Goal: Communication & Community: Answer question/provide support

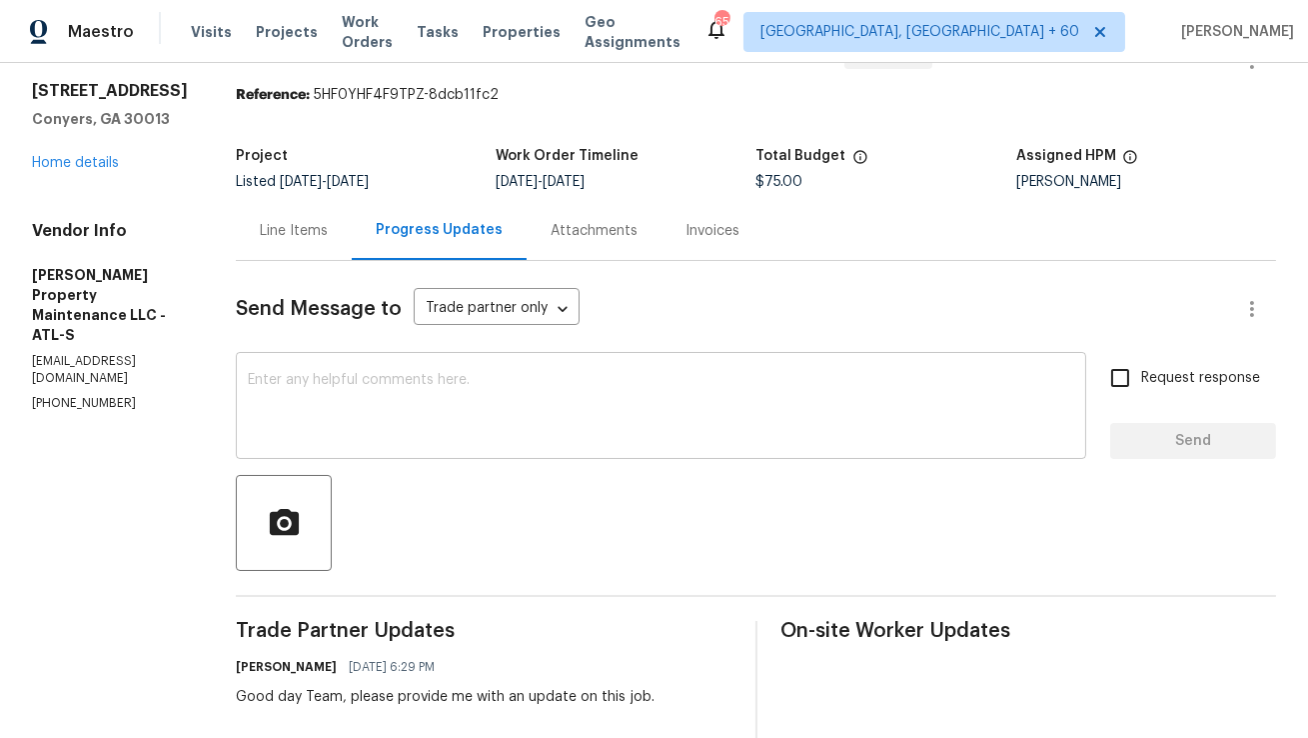
scroll to position [128, 0]
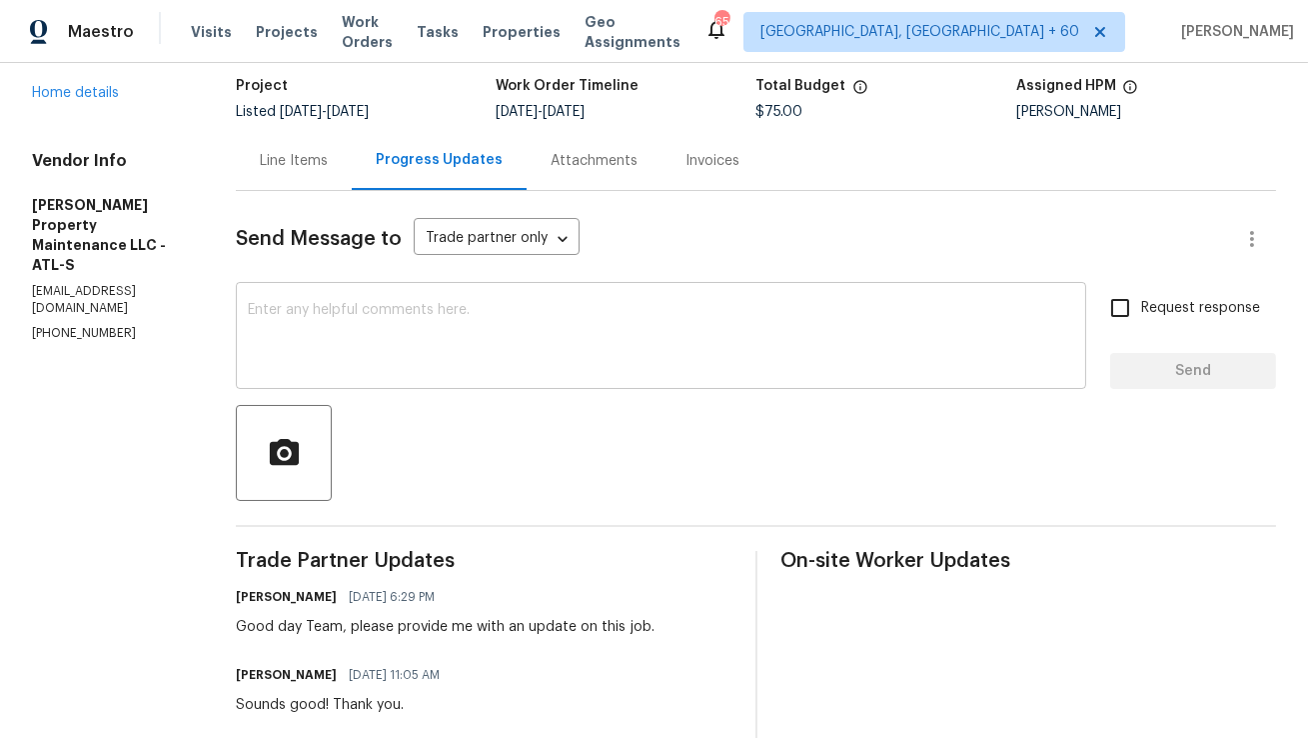
click at [568, 346] on textarea at bounding box center [661, 338] width 826 height 70
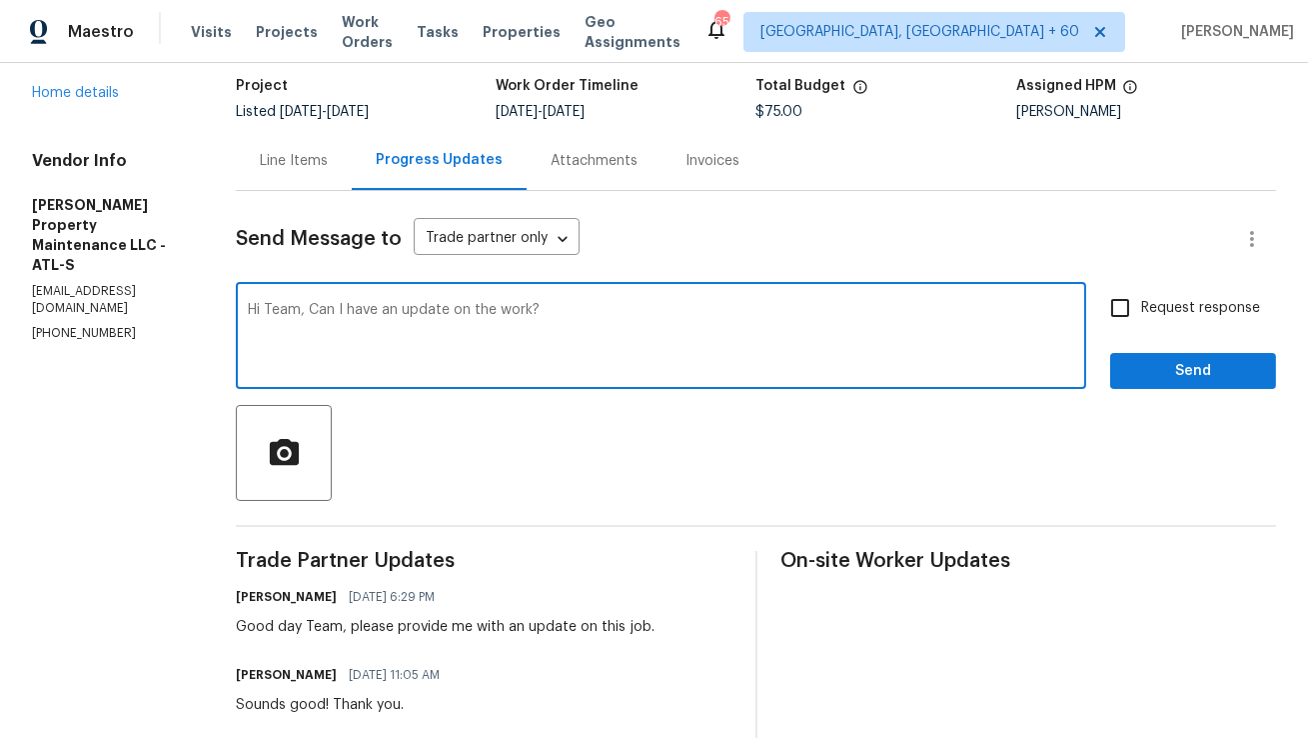
click at [949, 351] on textarea "Hi Team, Can I have an update on the work?" at bounding box center [661, 338] width 826 height 70
type textarea "Hi Team, Can I have an update on the work?"
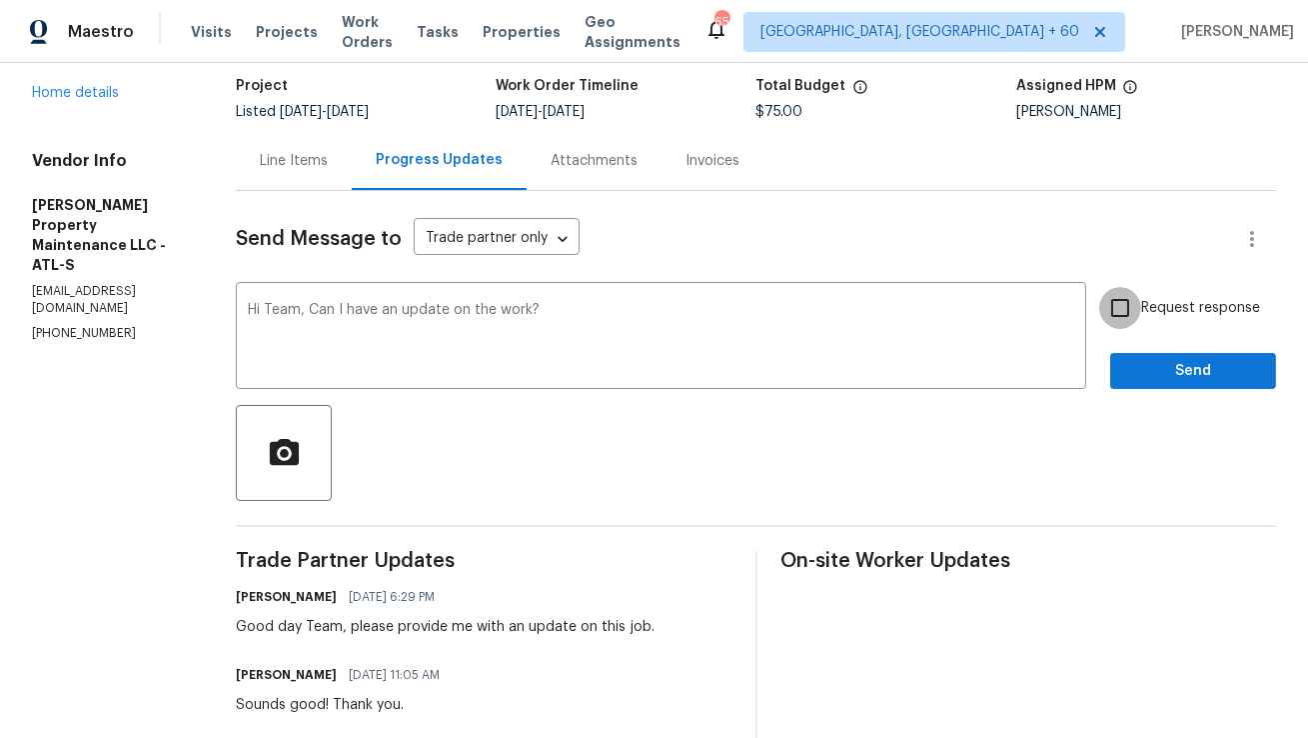
click at [1112, 313] on input "Request response" at bounding box center [1120, 308] width 42 height 42
checkbox input "true"
click at [1155, 393] on div "Send Message to Trade partner only Trade partner only ​ Hi Team, Can I have an …" at bounding box center [756, 593] width 1040 height 804
click at [1165, 378] on span "Send" at bounding box center [1193, 371] width 134 height 25
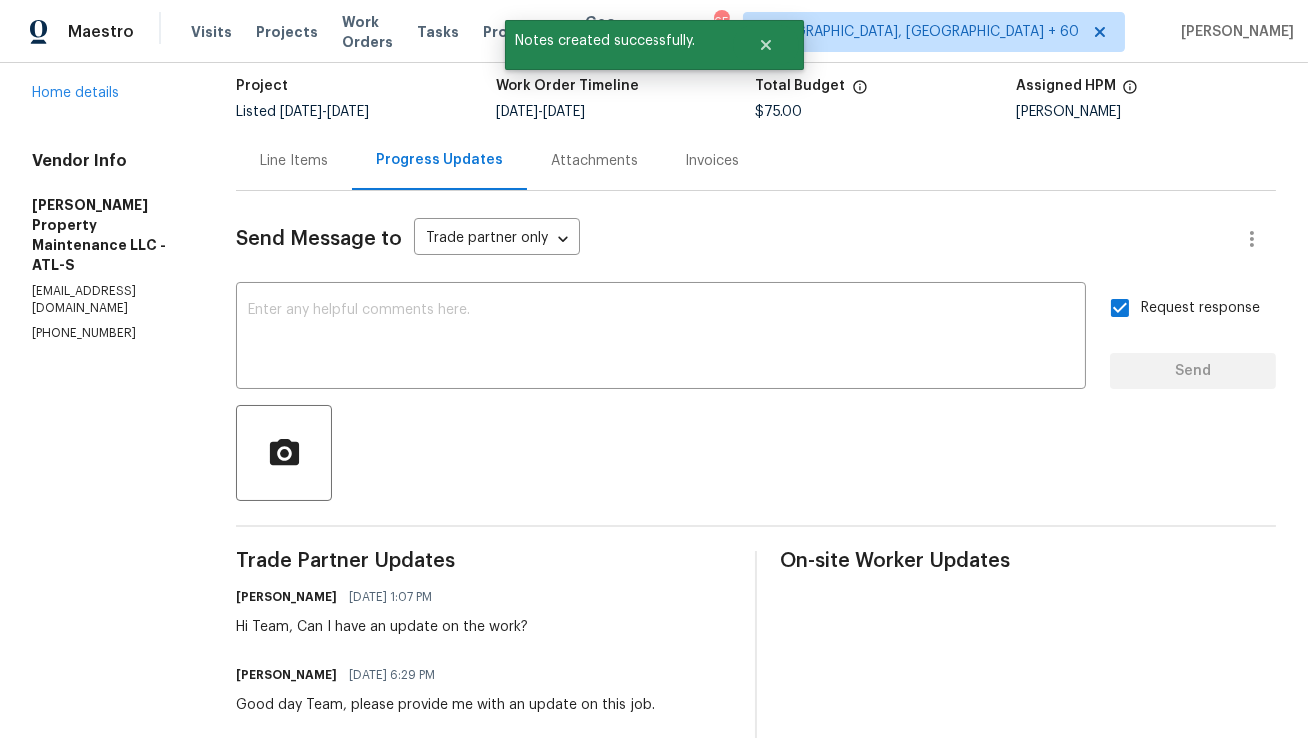
click at [307, 173] on div "Line Items" at bounding box center [294, 160] width 116 height 59
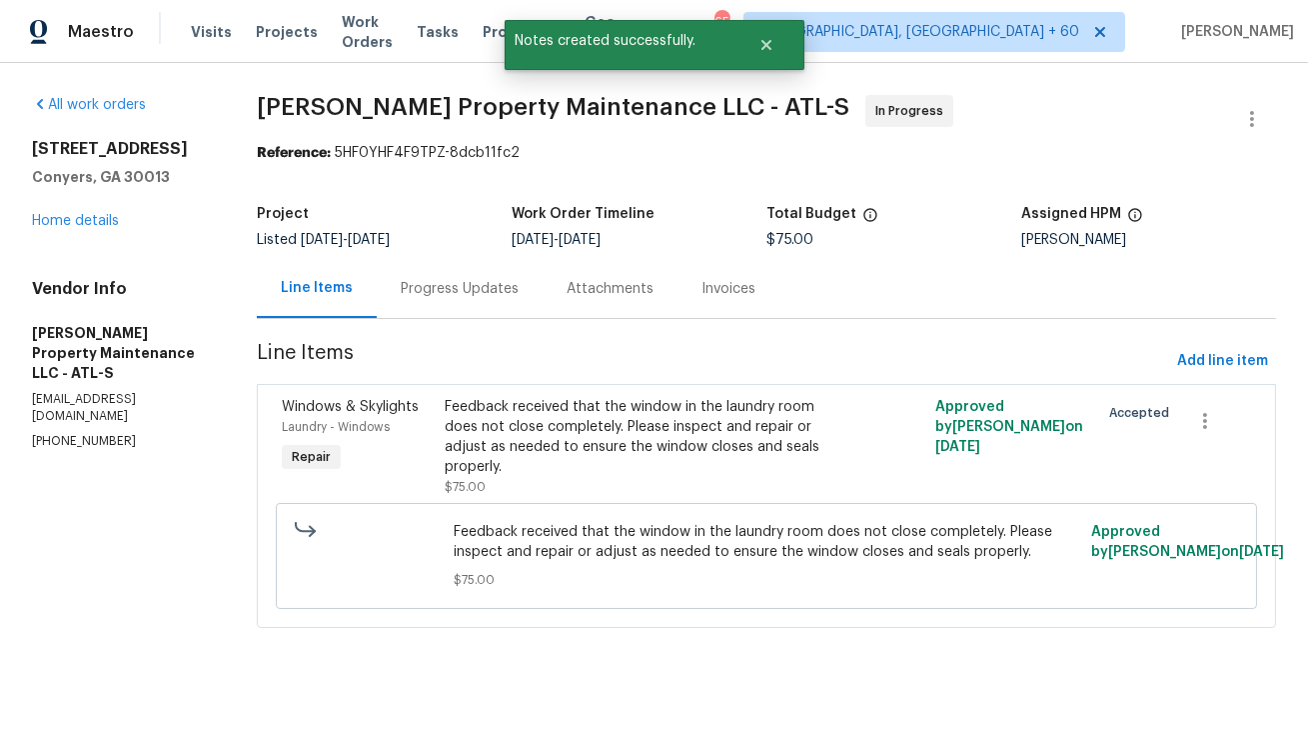
click at [471, 294] on div "Progress Updates" at bounding box center [460, 289] width 118 height 20
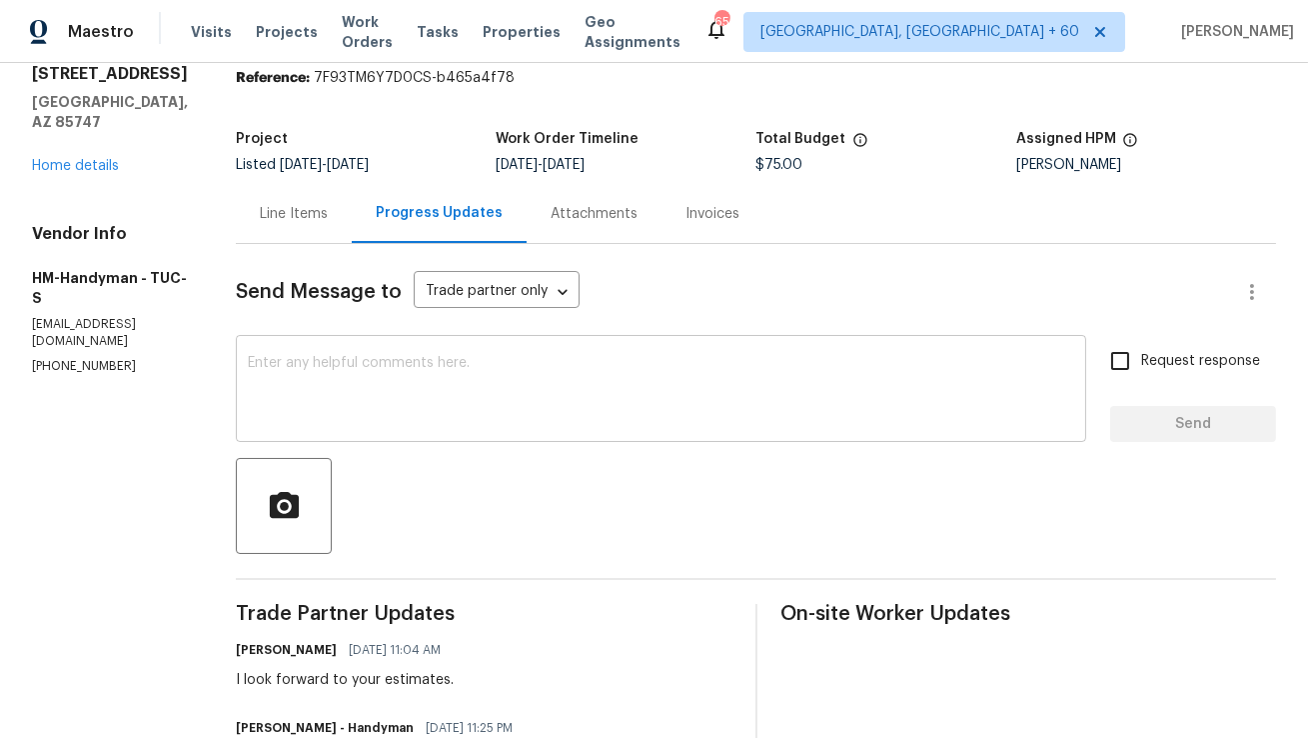
scroll to position [79, 0]
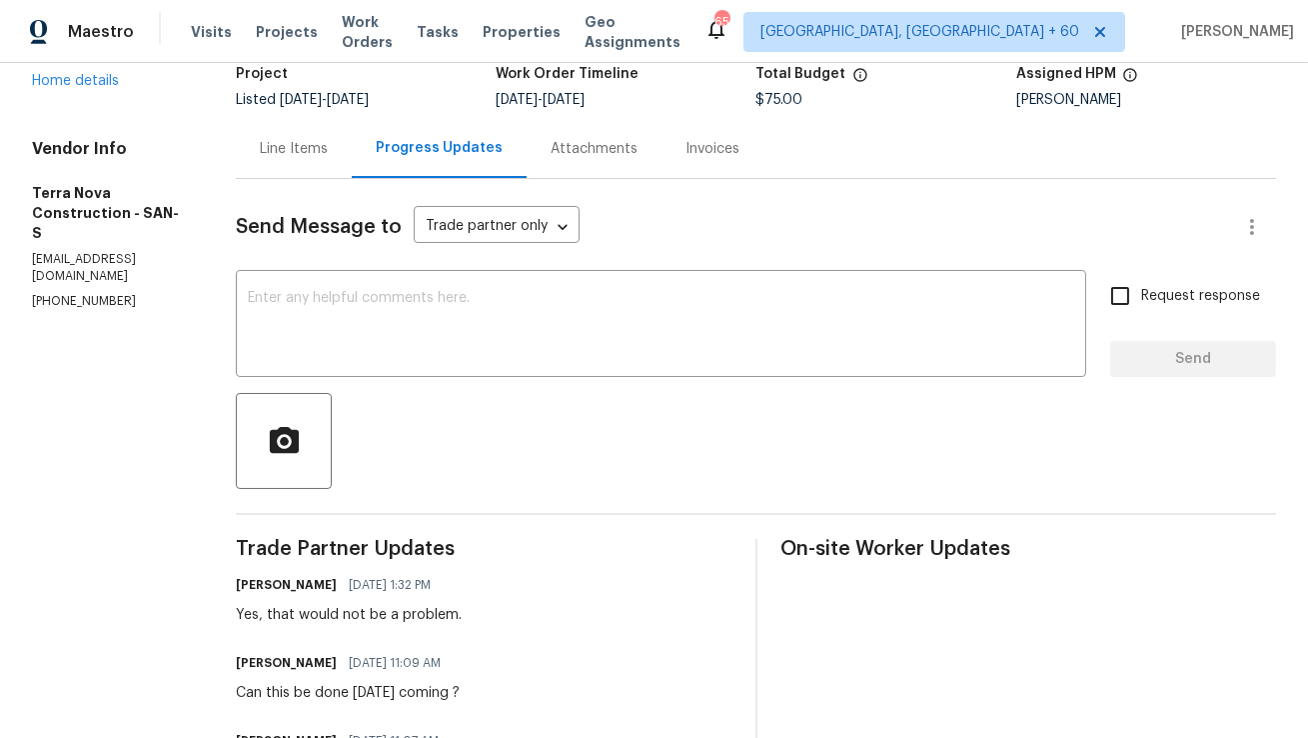
scroll to position [130, 0]
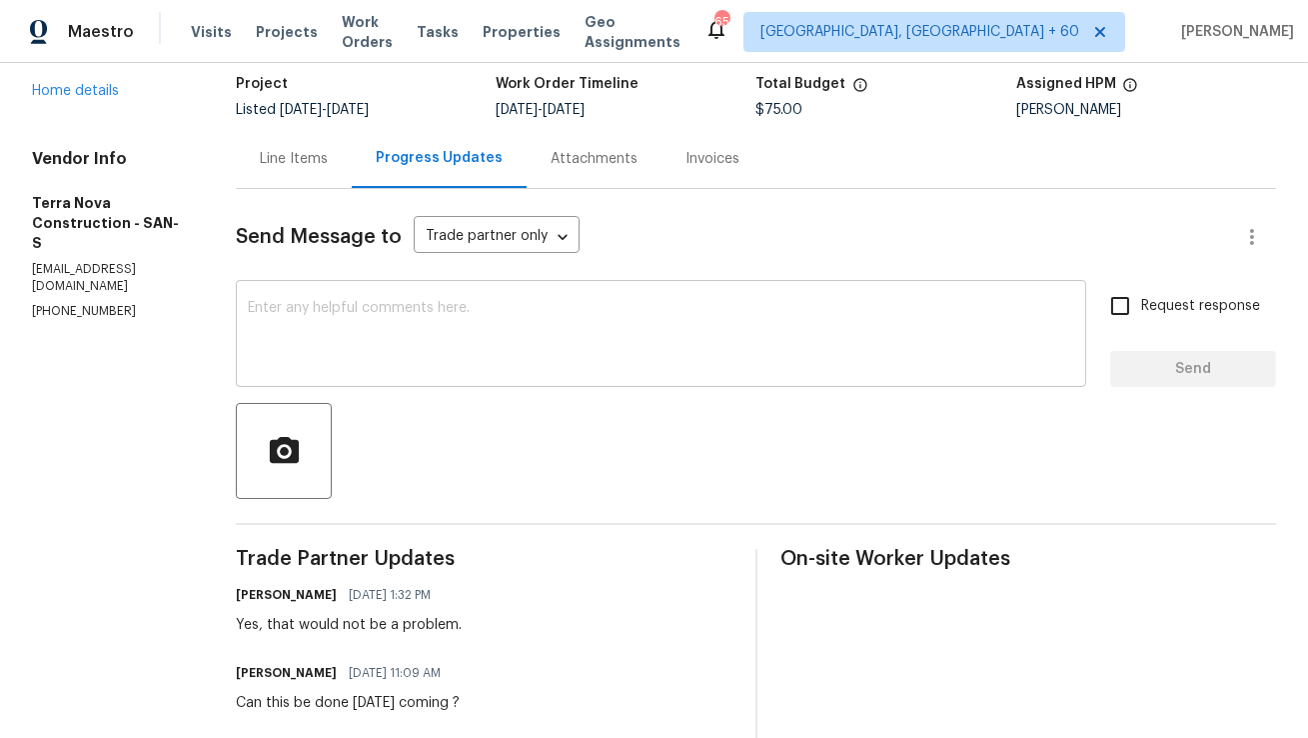
click at [407, 343] on textarea at bounding box center [661, 336] width 826 height 70
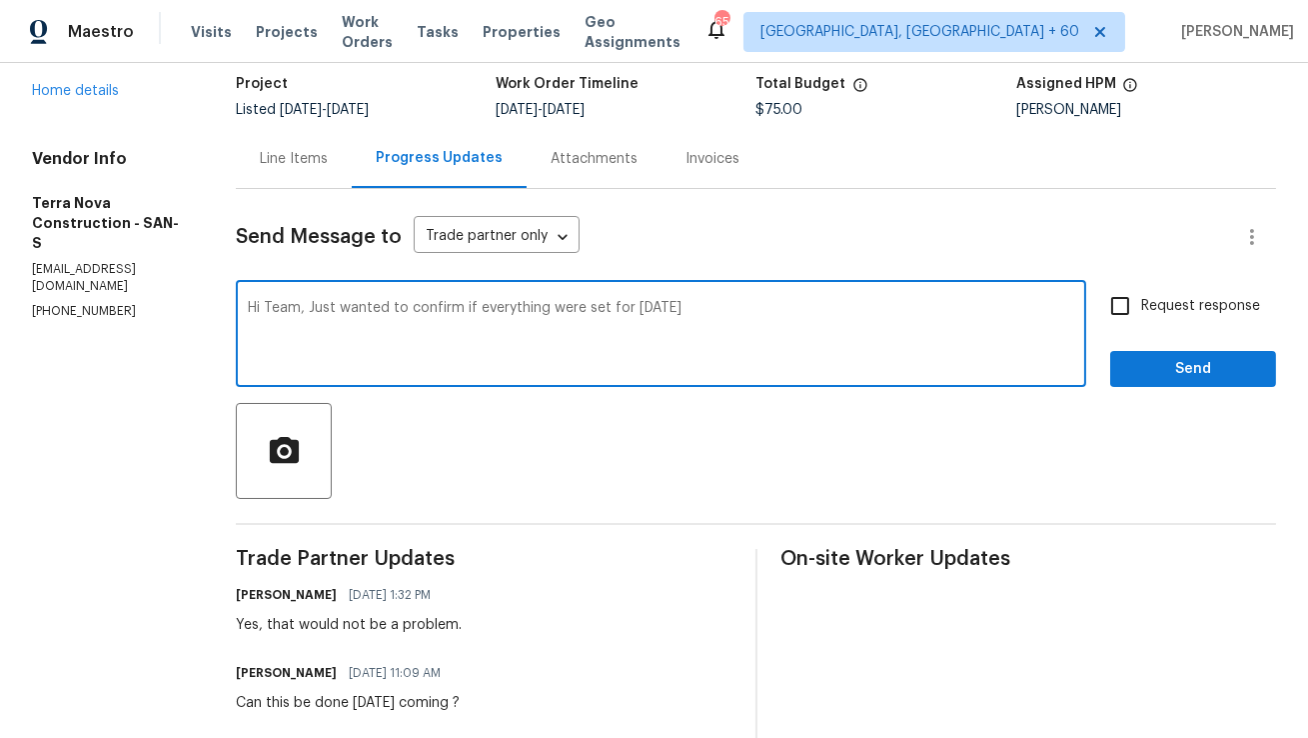
click at [607, 310] on textarea "Hi Team, Just wanted to confirm if everything were set for Saturday's" at bounding box center [661, 336] width 826 height 70
click at [810, 308] on textarea "Hi Team, Just wanted to confirm if everything is set for Saturday's" at bounding box center [661, 336] width 826 height 70
type textarea "Hi Team, Just wanted to confirm if everything is set for Saturday's to get this…"
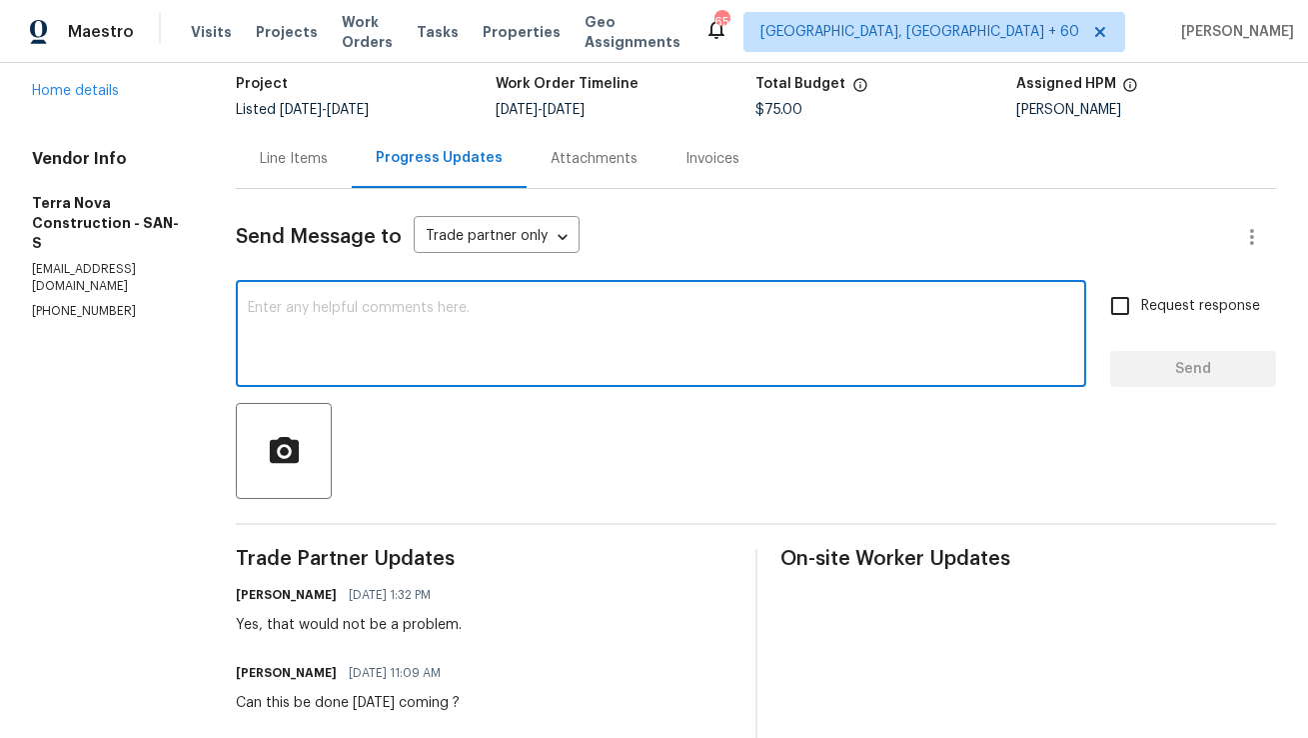
click at [328, 157] on div "Line Items" at bounding box center [294, 159] width 68 height 20
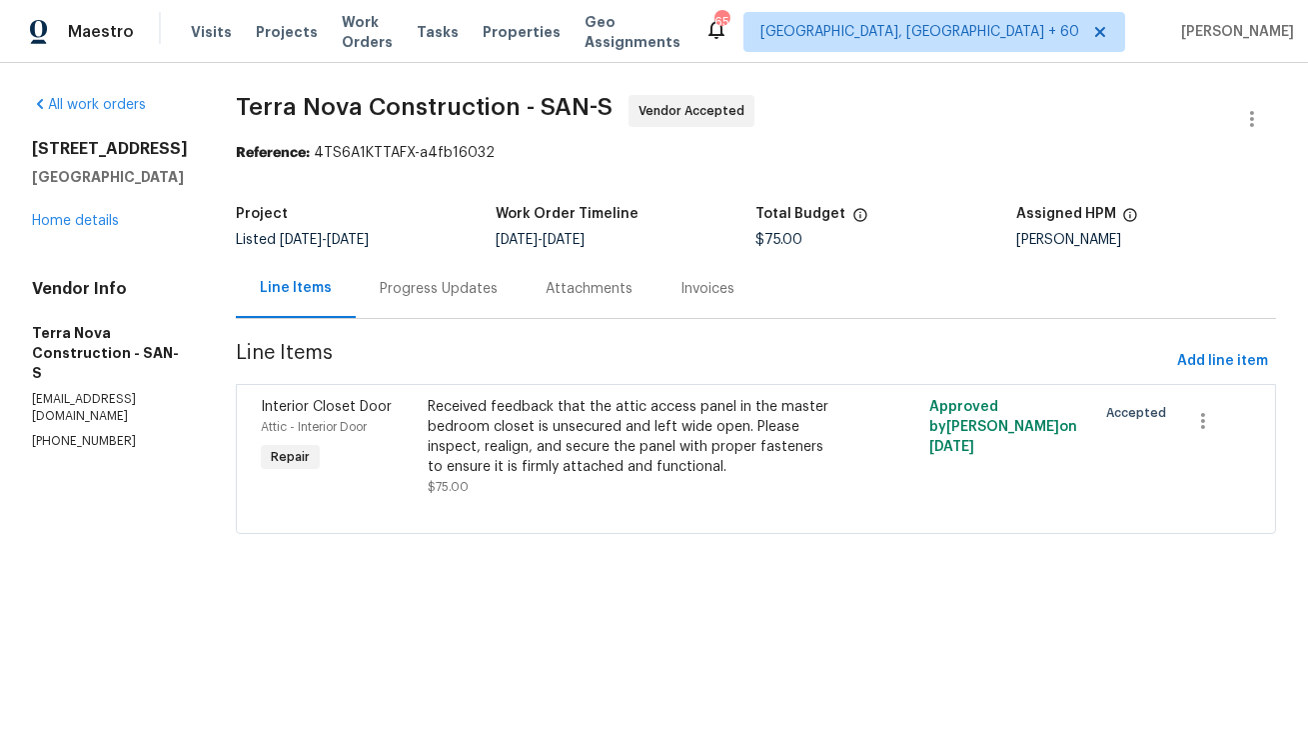
click at [488, 279] on div "Progress Updates" at bounding box center [439, 289] width 118 height 20
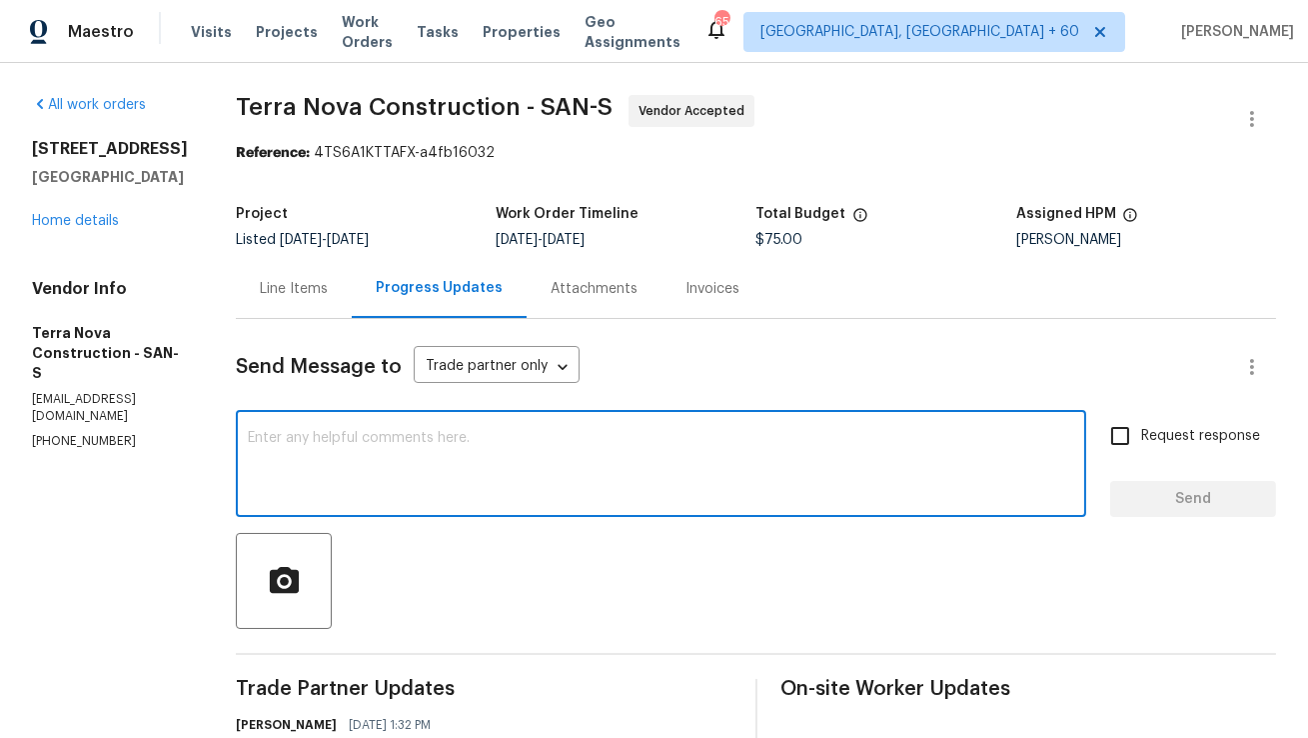
click at [671, 479] on textarea at bounding box center [661, 466] width 826 height 70
paste textarea "Hi Team, Just wanted to confirm if everything is set for Saturday's to get this…"
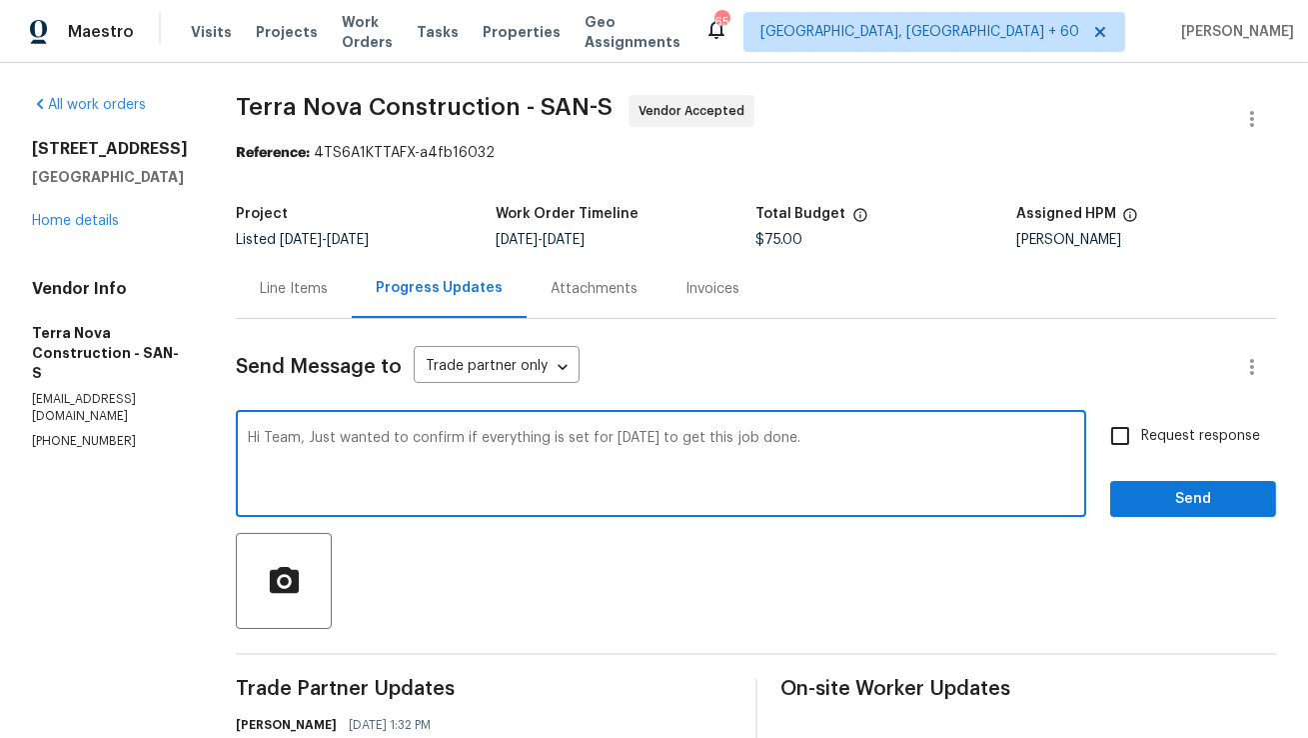
drag, startPoint x: 528, startPoint y: 438, endPoint x: 857, endPoint y: 435, distance: 329.8
click at [857, 435] on textarea "Hi Team, Just wanted to confirm if everything is set for Saturday's to get this…" at bounding box center [661, 466] width 826 height 70
click at [696, 546] on div at bounding box center [756, 581] width 1040 height 96
click at [609, 440] on textarea "Hi Team, Just wanted to confirm if this is scheduled for Saturday?" at bounding box center [661, 466] width 826 height 70
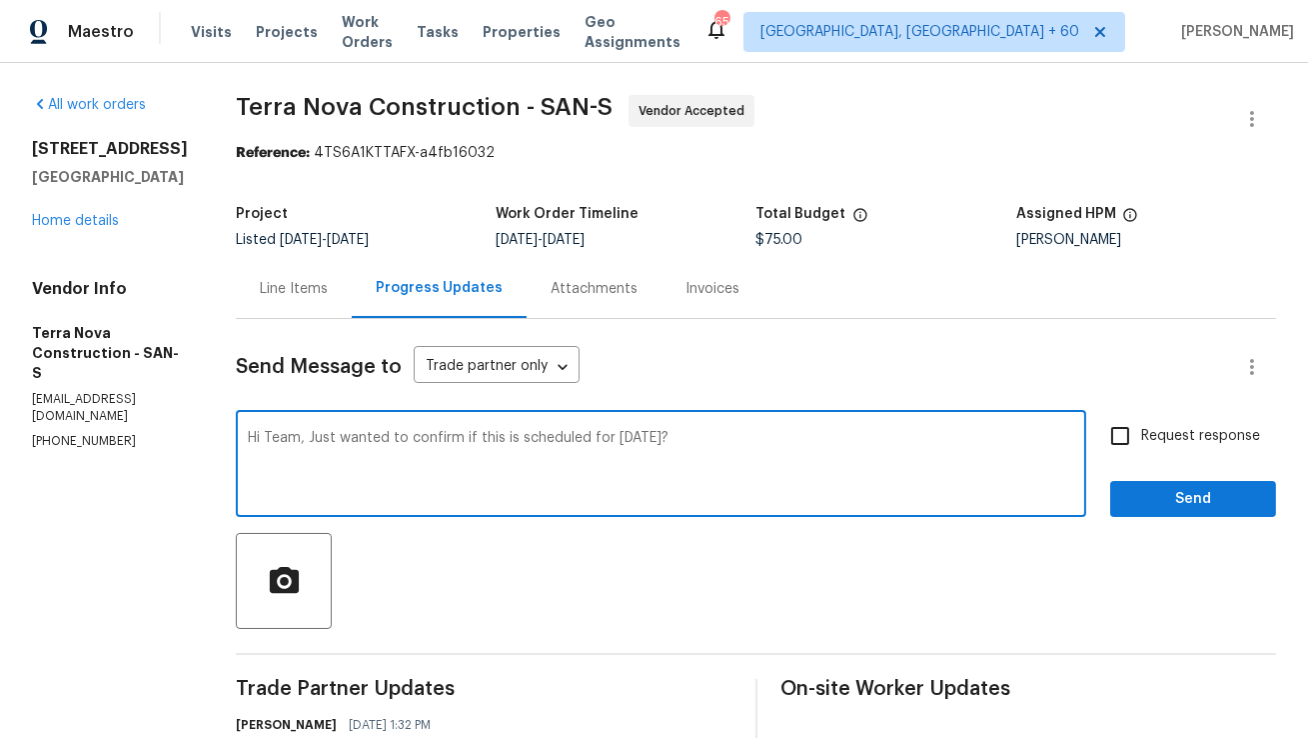
click at [609, 440] on textarea "Hi Team, Just wanted to confirm if this is scheduled for Saturday?" at bounding box center [661, 466] width 826 height 70
click at [744, 441] on textarea "Hi Team, Just wanted to confirm if this is scheduled for [DATE]?" at bounding box center [661, 466] width 826 height 70
type textarea "Hi Team, Just wanted to confirm if this is scheduled for [DATE]?"
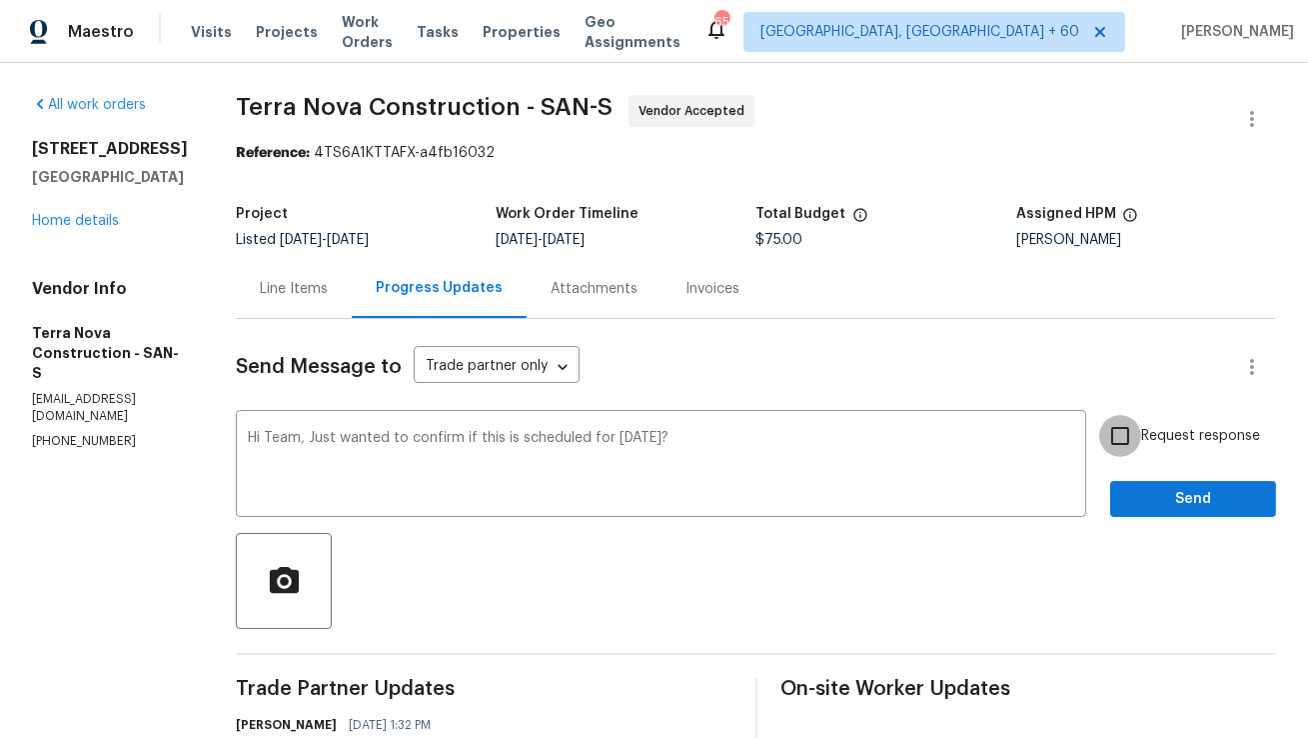
click at [1124, 435] on input "Request response" at bounding box center [1120, 436] width 42 height 42
checkbox input "true"
click at [1149, 497] on span "Send" at bounding box center [1193, 499] width 134 height 25
